Goal: Information Seeking & Learning: Learn about a topic

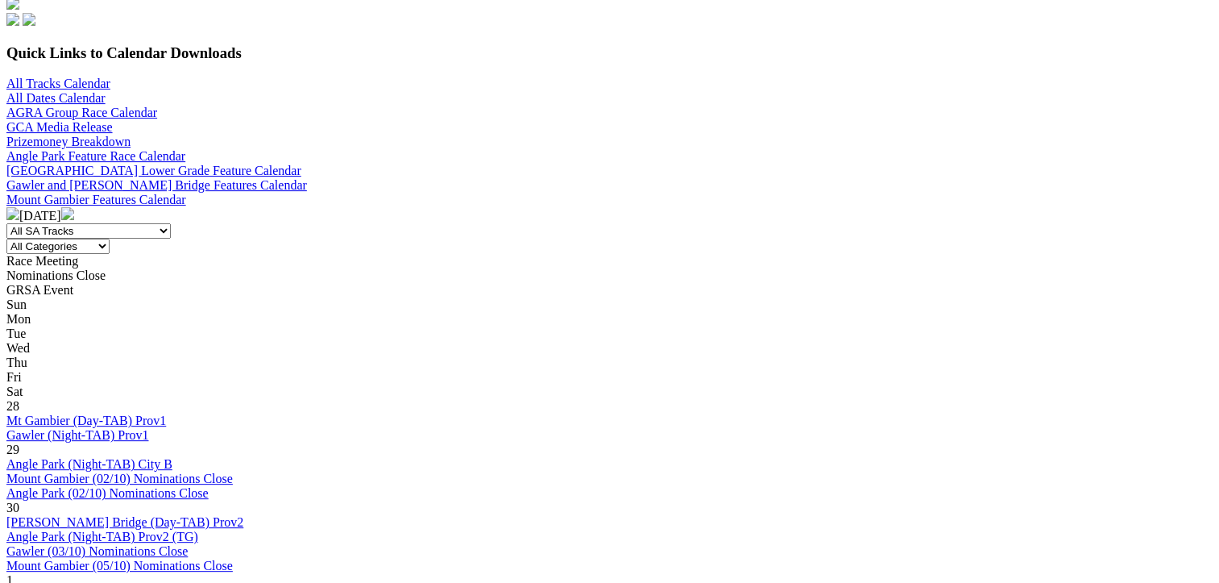
scroll to position [483, 0]
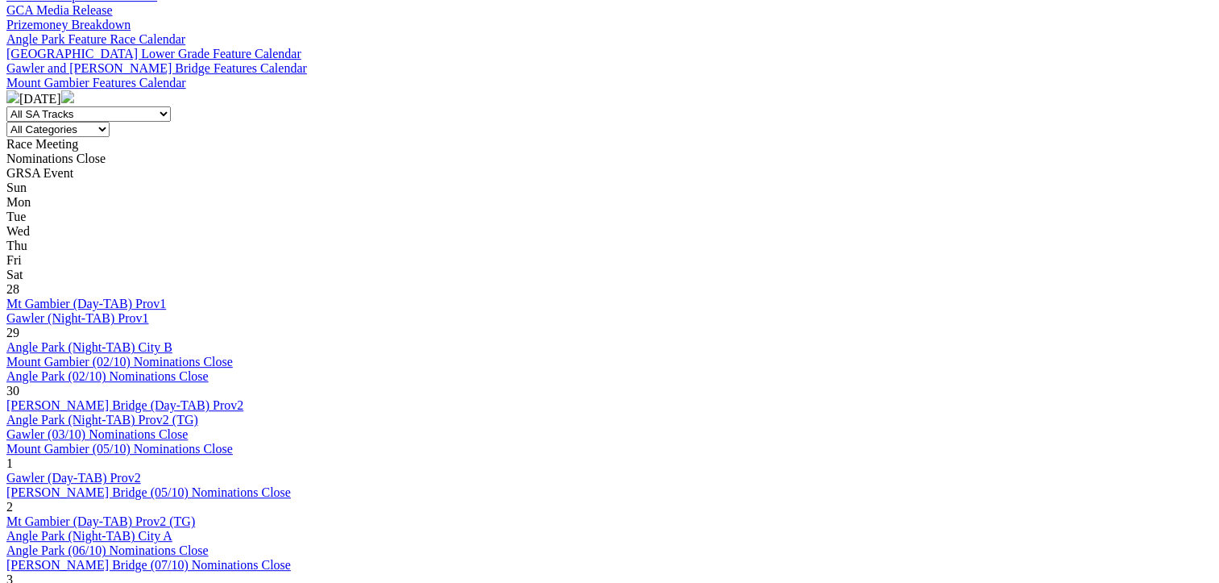
scroll to position [645, 0]
